Goal: Contribute content: Add original content to the website for others to see

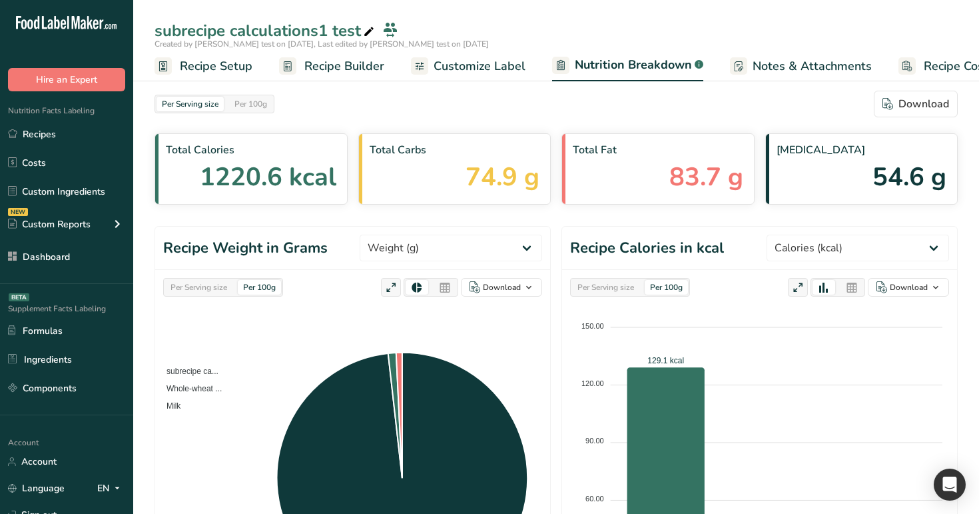
select select "Calories"
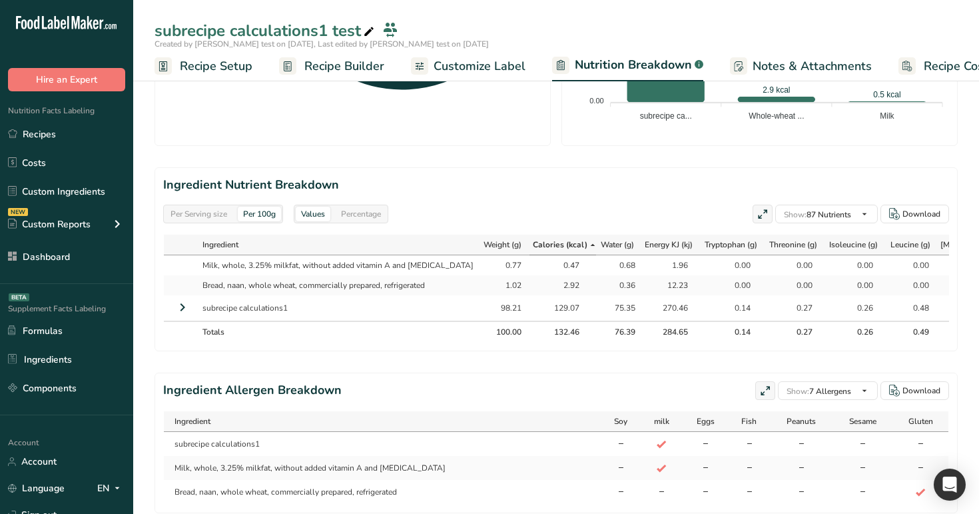
scroll to position [0, 47]
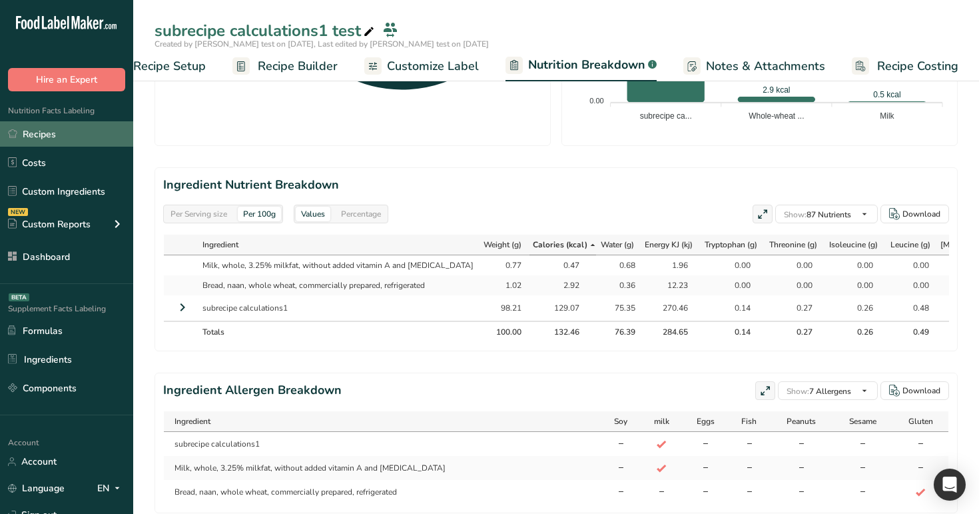
click at [75, 129] on link "Recipes" at bounding box center [66, 133] width 133 height 25
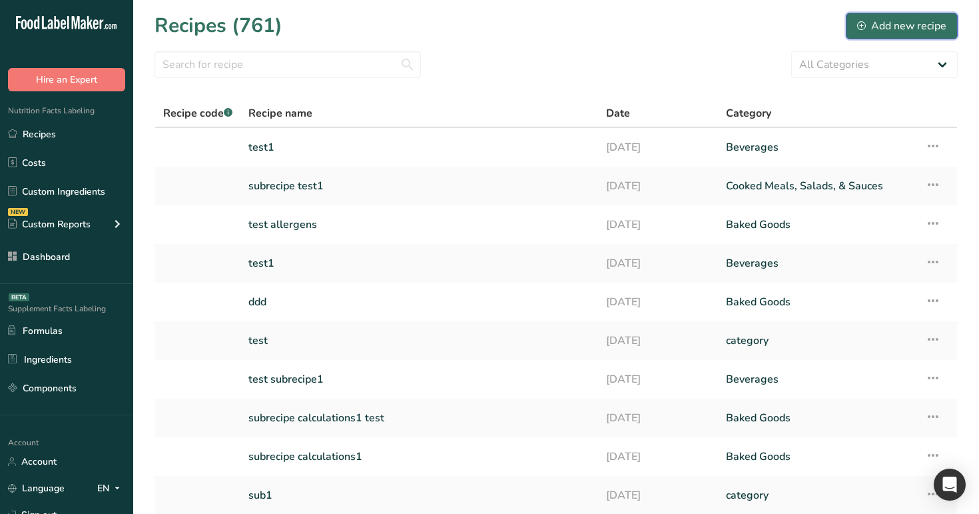
click at [923, 24] on div "Add new recipe" at bounding box center [902, 26] width 89 height 16
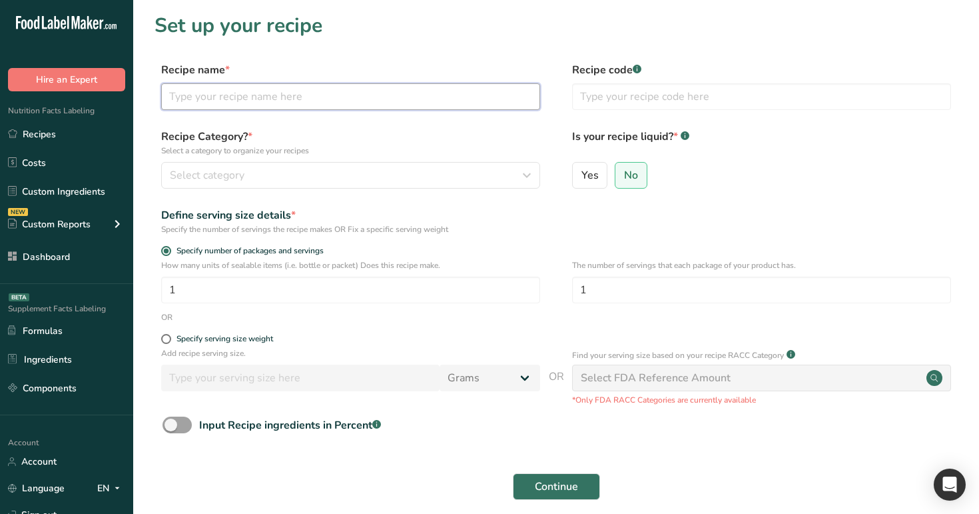
click at [382, 96] on input "text" at bounding box center [350, 96] width 379 height 27
type input "sub1"
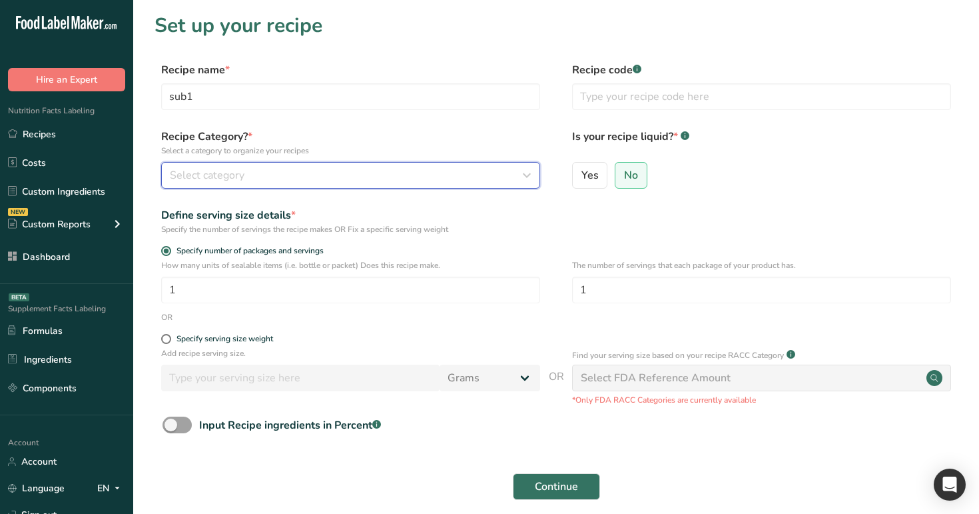
click at [295, 187] on button "Select category" at bounding box center [350, 175] width 379 height 27
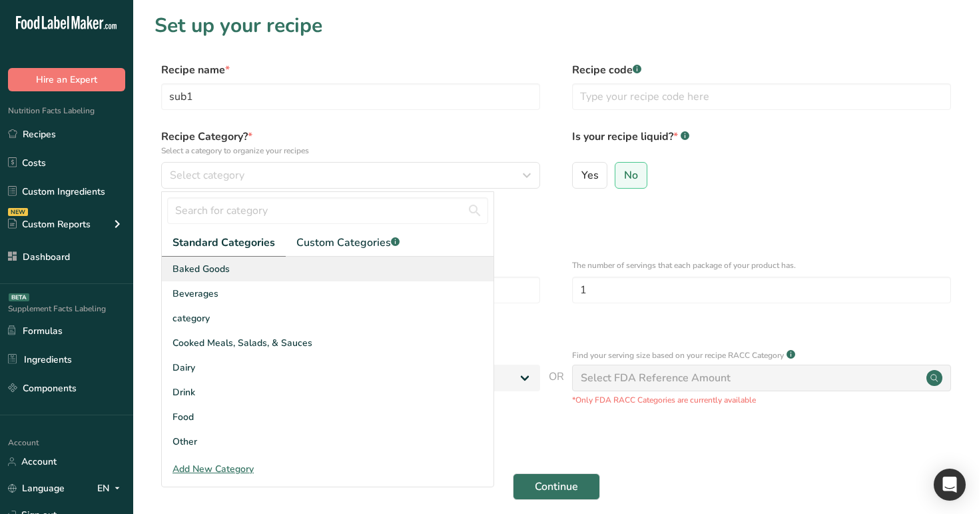
click at [277, 270] on div "Baked Goods" at bounding box center [328, 269] width 332 height 25
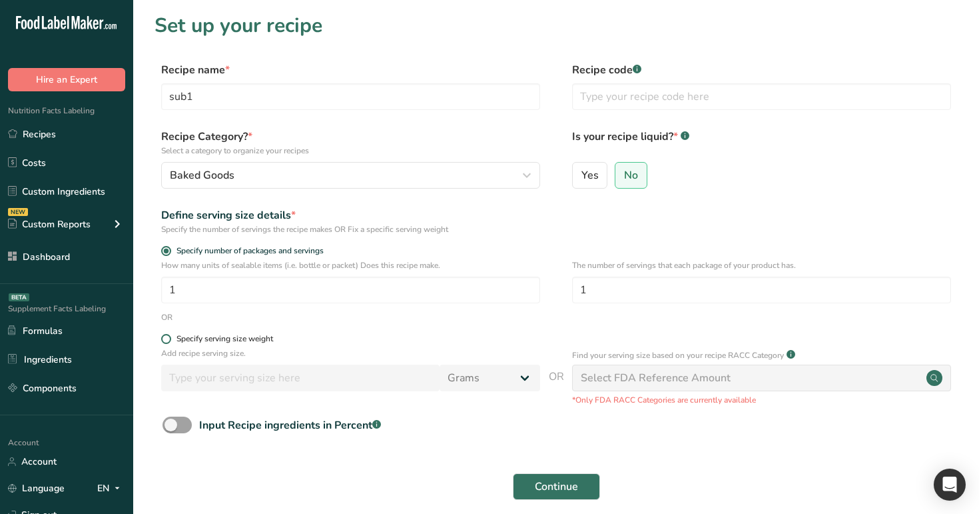
click at [173, 336] on span "Specify serving size weight" at bounding box center [222, 339] width 102 height 10
click at [170, 336] on input "Specify serving size weight" at bounding box center [165, 338] width 9 height 9
radio input "true"
radio input "false"
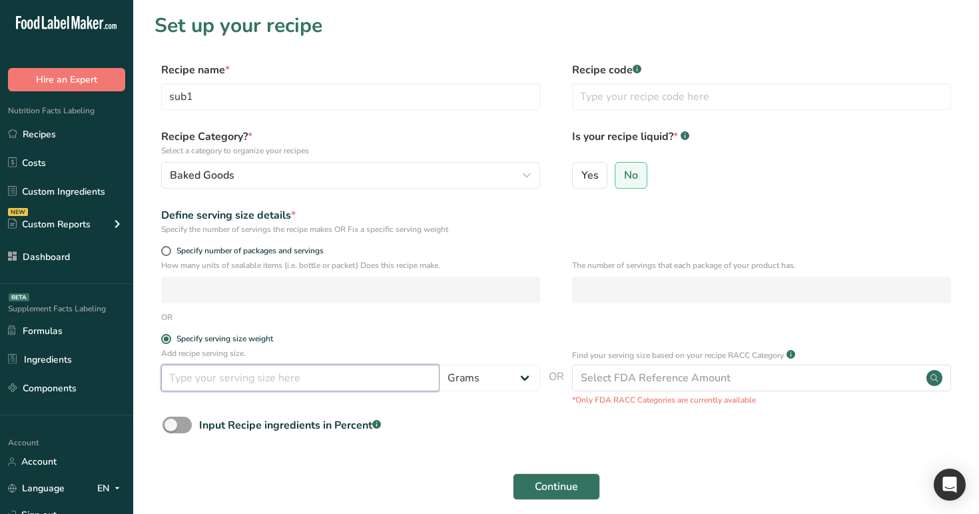
click at [196, 382] on input "number" at bounding box center [300, 377] width 279 height 27
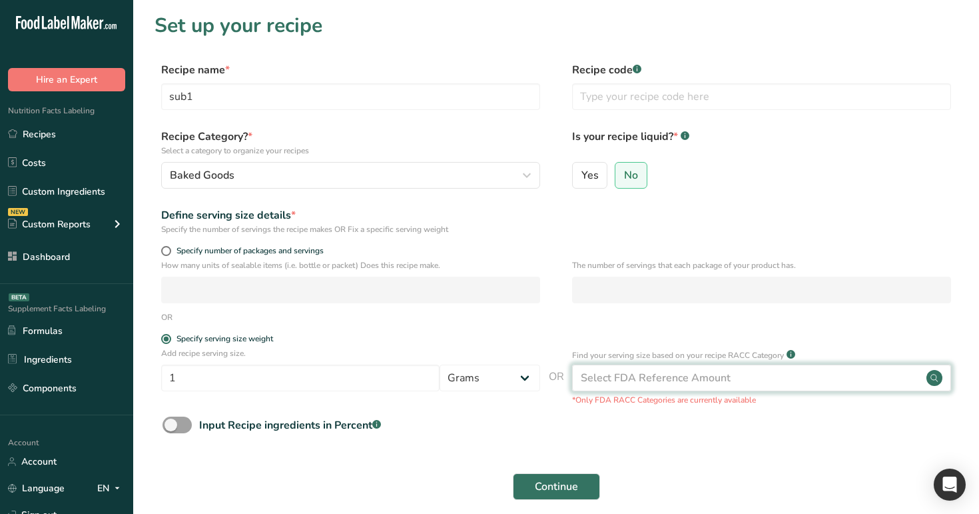
click at [631, 378] on div "Select FDA Reference Amount" at bounding box center [656, 378] width 150 height 16
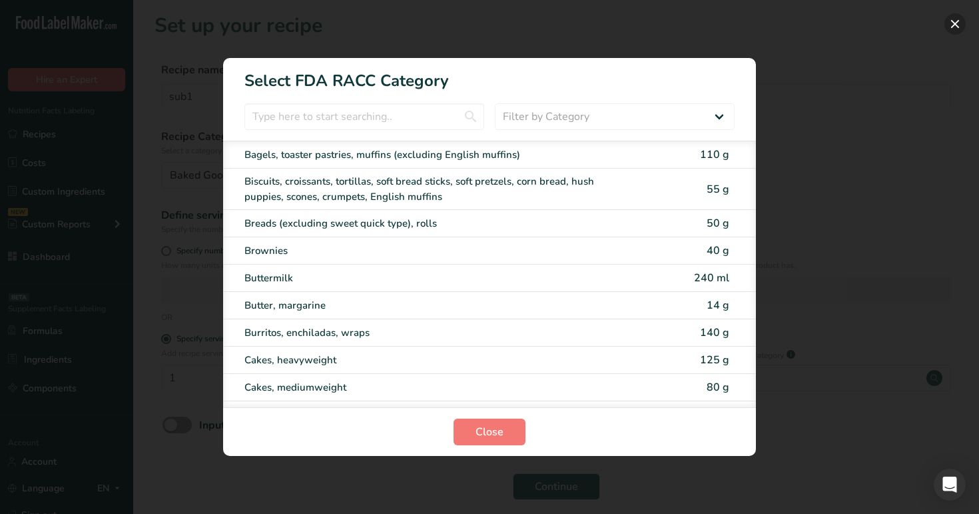
click at [948, 21] on button "RACC Category Selection Modal" at bounding box center [955, 23] width 21 height 21
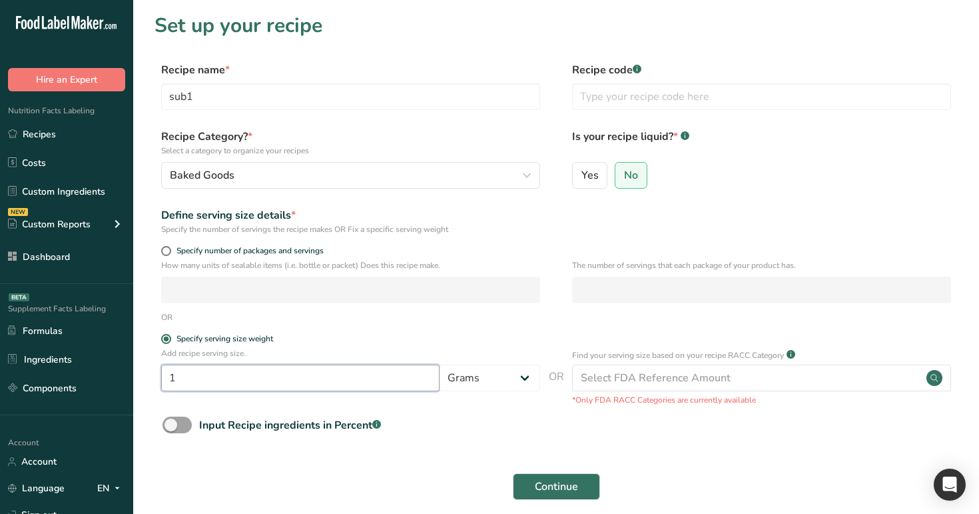
click at [255, 376] on input "1" at bounding box center [300, 377] width 279 height 27
type input "100"
click at [541, 482] on span "Continue" at bounding box center [556, 486] width 43 height 16
